Goal: Information Seeking & Learning: Learn about a topic

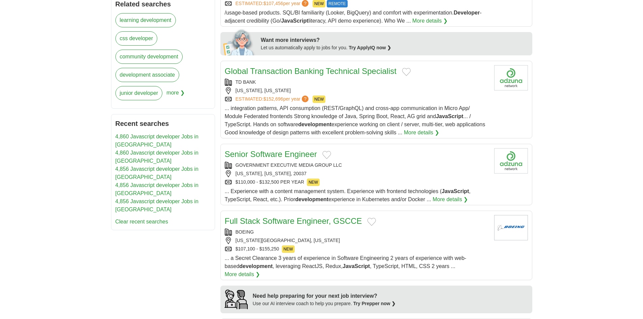
scroll to position [338, 0]
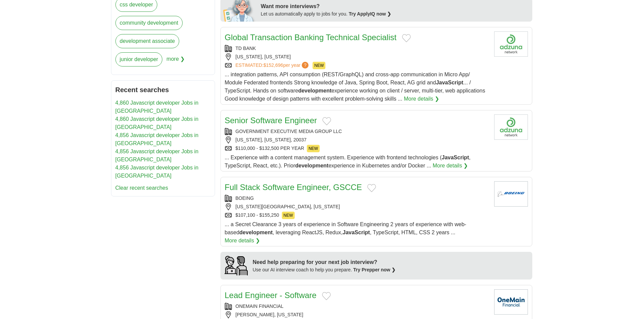
click at [398, 139] on div "WASHINGTON, DISTRICT OF COLUMBIA, 20037" at bounding box center [357, 139] width 264 height 7
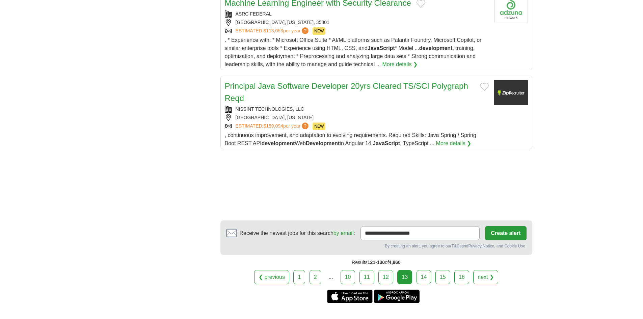
scroll to position [777, 0]
click at [302, 269] on link "1" at bounding box center [299, 276] width 12 height 14
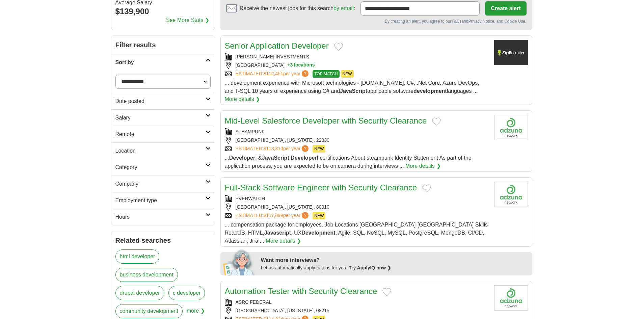
click at [321, 191] on link "Full-Stack Software Engineer with Security Clearance" at bounding box center [321, 187] width 192 height 9
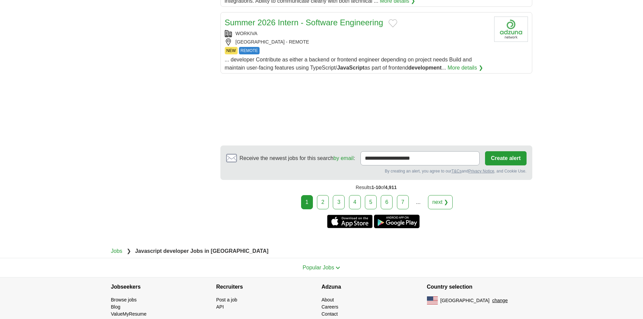
scroll to position [811, 0]
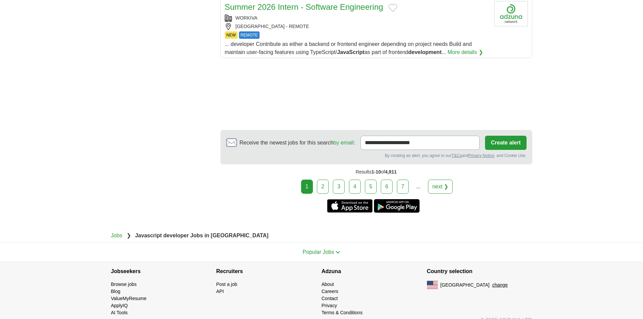
click at [327, 189] on link "2" at bounding box center [323, 187] width 12 height 14
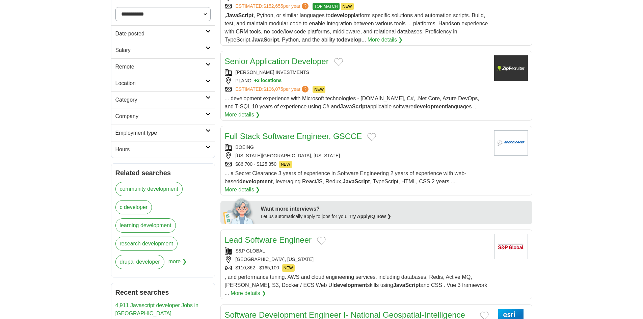
scroll to position [203, 0]
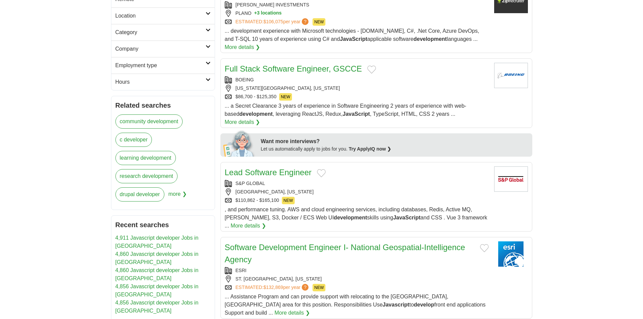
click at [368, 91] on div "[US_STATE][GEOGRAPHIC_DATA], [US_STATE]" at bounding box center [357, 88] width 264 height 7
